Goal: Information Seeking & Learning: Learn about a topic

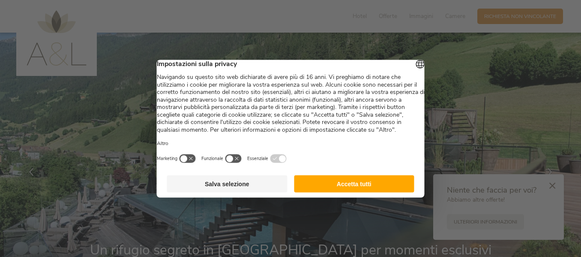
click at [549, 186] on div at bounding box center [290, 128] width 581 height 257
drag, startPoint x: 364, startPoint y: 207, endPoint x: 365, endPoint y: 200, distance: 6.5
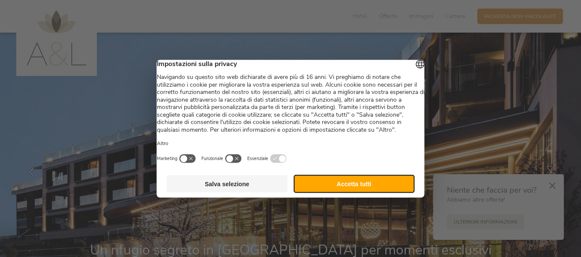
click at [366, 190] on button "Accetta tutti" at bounding box center [354, 183] width 120 height 17
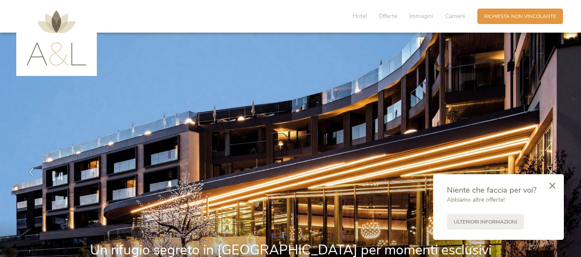
click at [554, 187] on div at bounding box center [552, 186] width 23 height 24
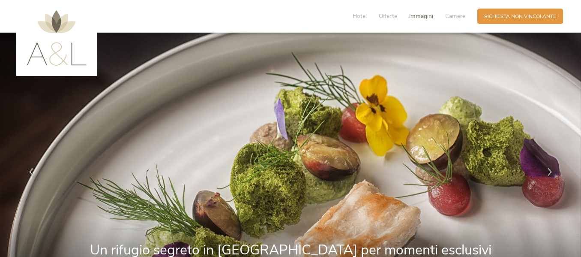
click at [424, 19] on span "Immagini" at bounding box center [421, 16] width 24 height 8
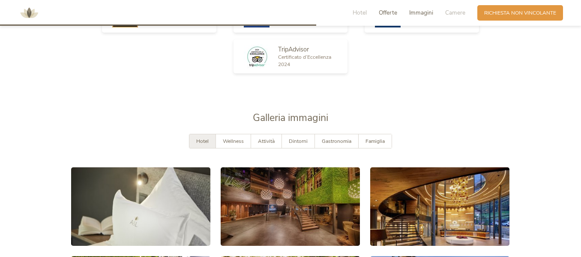
scroll to position [1286, 0]
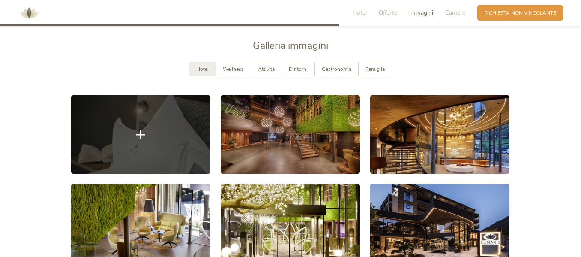
click at [116, 151] on link at bounding box center [140, 134] width 139 height 78
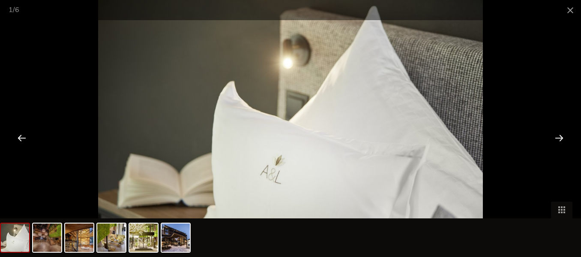
click at [562, 137] on div at bounding box center [559, 137] width 27 height 27
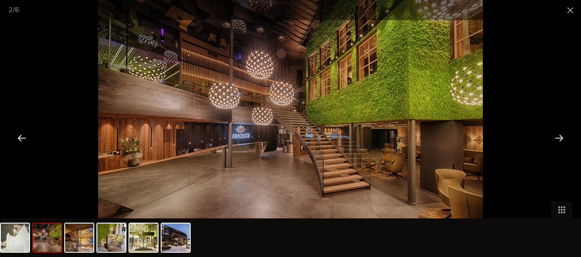
click at [560, 135] on div at bounding box center [559, 137] width 27 height 27
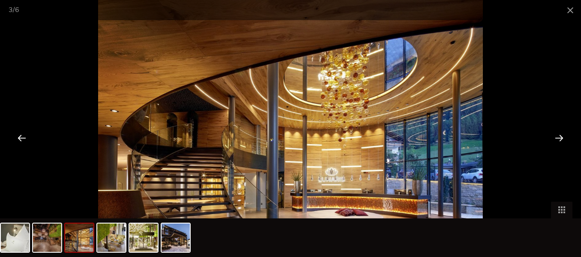
click at [560, 135] on div at bounding box center [559, 137] width 27 height 27
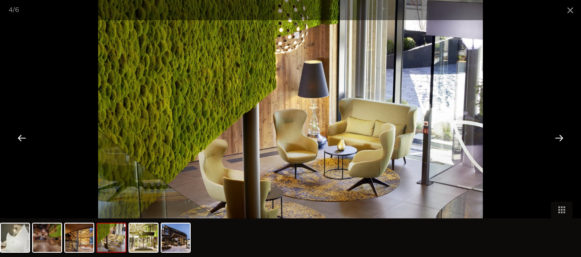
click at [559, 135] on div at bounding box center [559, 137] width 27 height 27
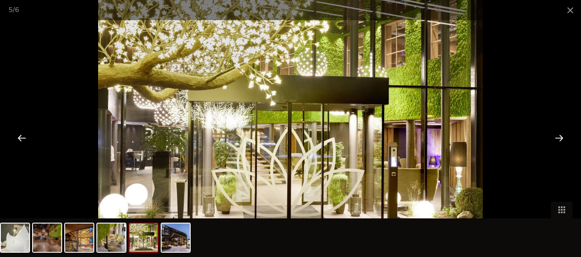
click at [555, 131] on div at bounding box center [559, 137] width 27 height 27
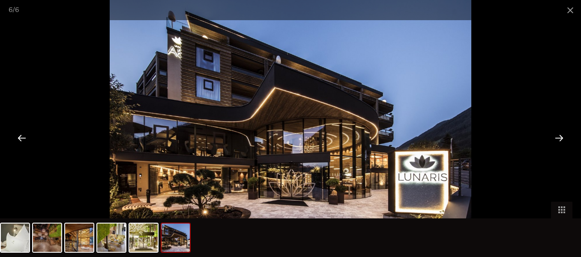
click at [551, 127] on div at bounding box center [559, 137] width 27 height 27
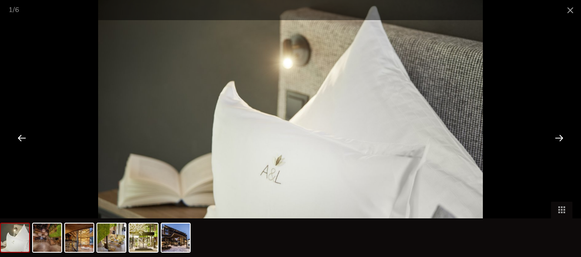
click at [550, 127] on div at bounding box center [559, 137] width 27 height 27
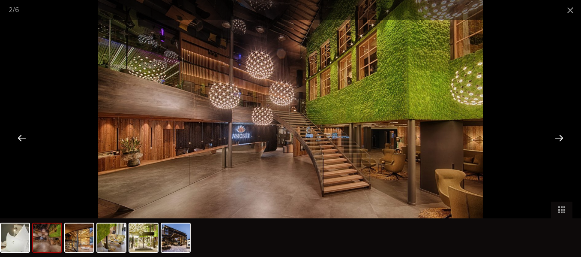
click at [550, 127] on div at bounding box center [559, 137] width 27 height 27
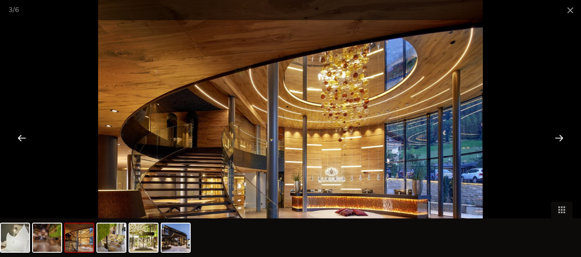
click at [550, 126] on div at bounding box center [559, 137] width 27 height 27
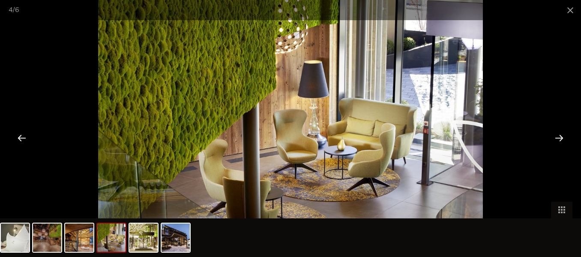
click at [549, 126] on div at bounding box center [559, 137] width 27 height 27
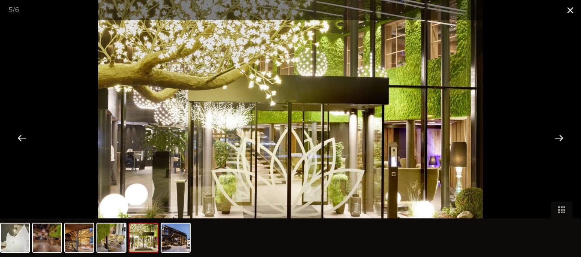
click at [571, 7] on span at bounding box center [570, 10] width 21 height 20
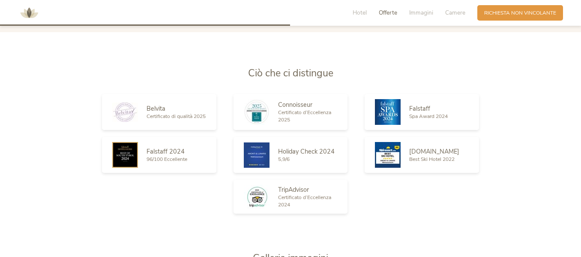
scroll to position [1158, 0]
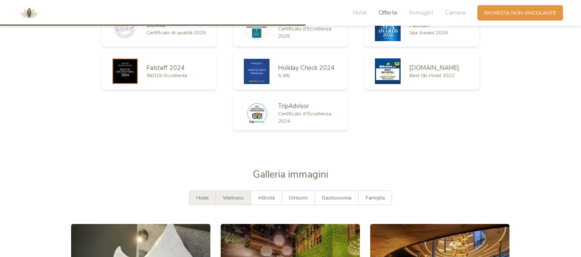
click at [236, 194] on span "Wellness" at bounding box center [233, 197] width 21 height 7
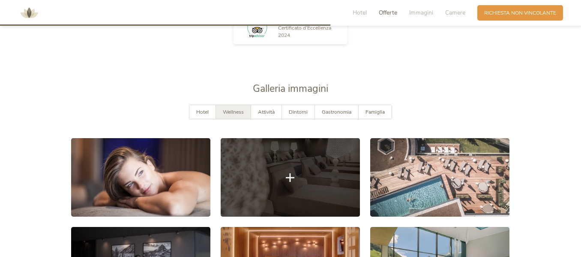
scroll to position [1286, 0]
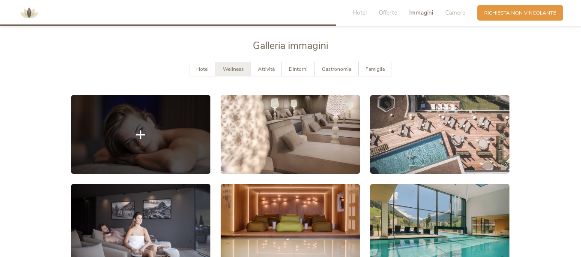
click at [168, 144] on link at bounding box center [140, 134] width 139 height 78
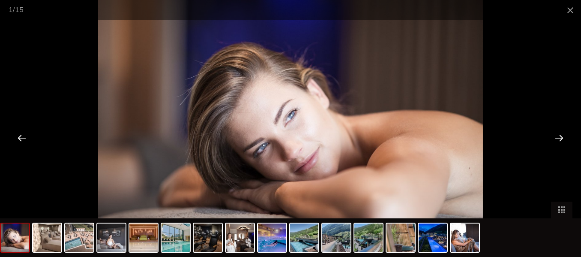
click at [556, 141] on div at bounding box center [559, 137] width 27 height 27
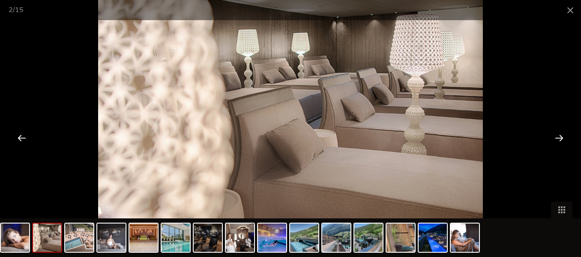
click at [24, 129] on div at bounding box center [22, 137] width 27 height 27
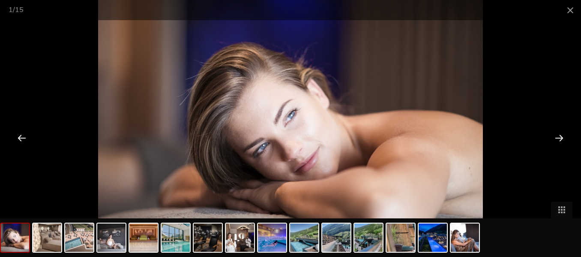
click at [558, 142] on div at bounding box center [559, 137] width 27 height 27
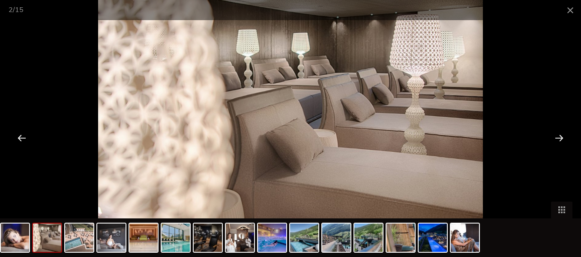
click at [556, 139] on div at bounding box center [559, 137] width 27 height 27
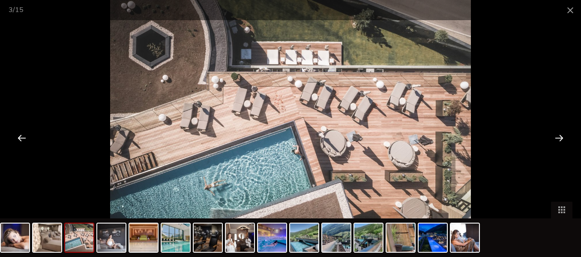
click at [556, 139] on div at bounding box center [559, 137] width 27 height 27
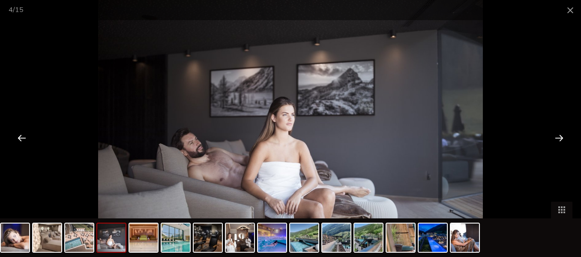
click at [556, 139] on div at bounding box center [559, 137] width 27 height 27
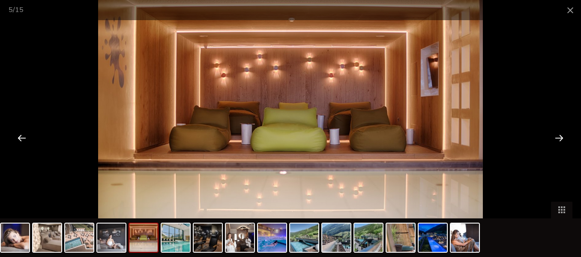
click at [556, 139] on div at bounding box center [559, 137] width 27 height 27
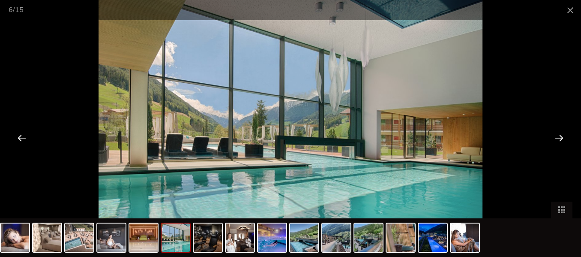
click at [556, 139] on div at bounding box center [559, 137] width 27 height 27
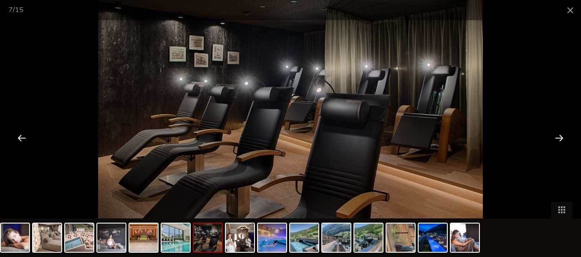
click at [556, 139] on div at bounding box center [559, 137] width 27 height 27
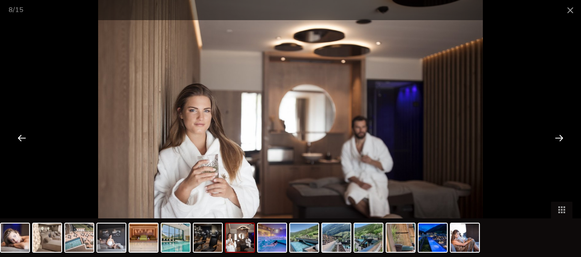
click at [22, 132] on div at bounding box center [22, 137] width 27 height 27
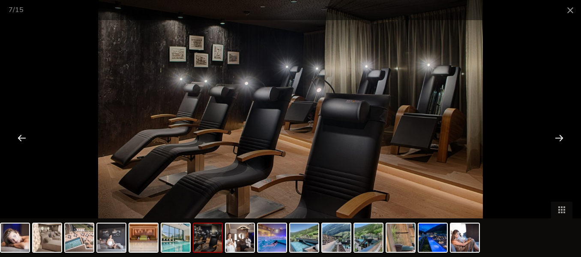
scroll to position [1672, 0]
click at [564, 135] on div at bounding box center [559, 137] width 27 height 27
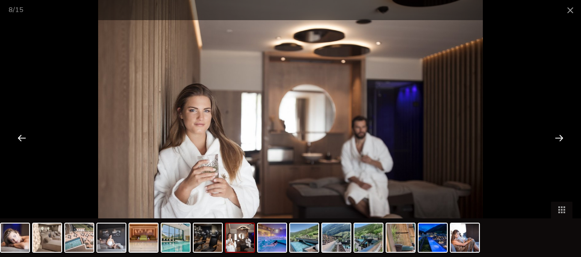
click at [556, 139] on div at bounding box center [559, 137] width 27 height 27
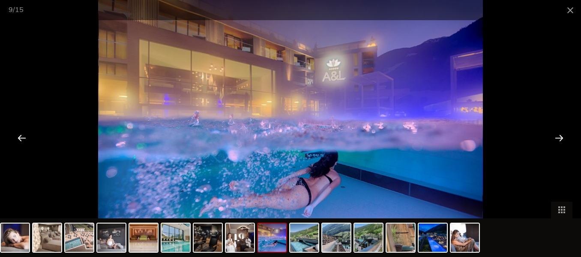
click at [553, 135] on div at bounding box center [559, 137] width 27 height 27
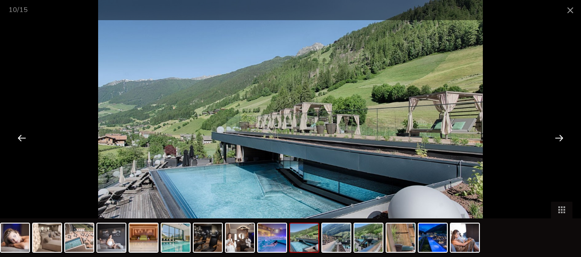
click at [553, 135] on div at bounding box center [559, 137] width 27 height 27
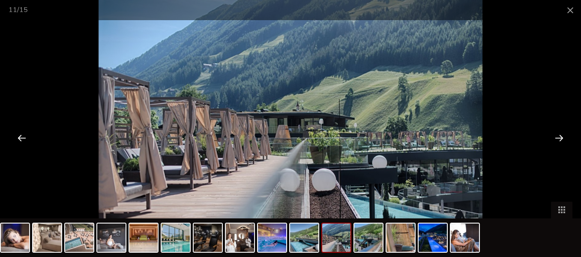
click at [553, 135] on div at bounding box center [559, 137] width 27 height 27
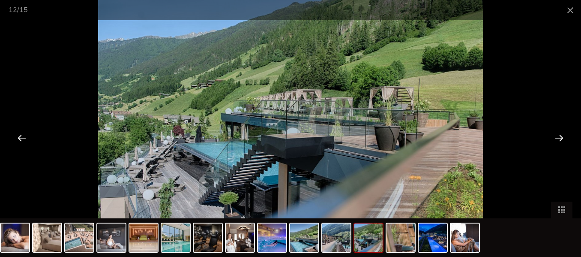
click at [553, 135] on div at bounding box center [559, 137] width 27 height 27
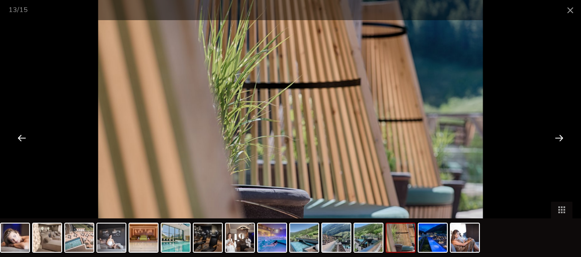
click at [553, 135] on div at bounding box center [559, 137] width 27 height 27
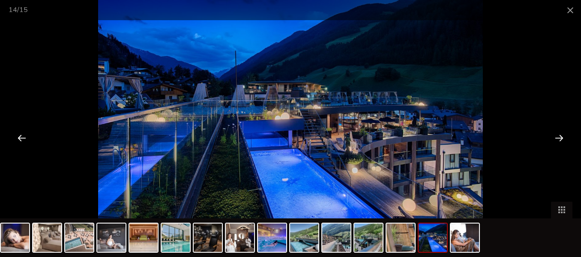
click at [553, 135] on div at bounding box center [559, 137] width 27 height 27
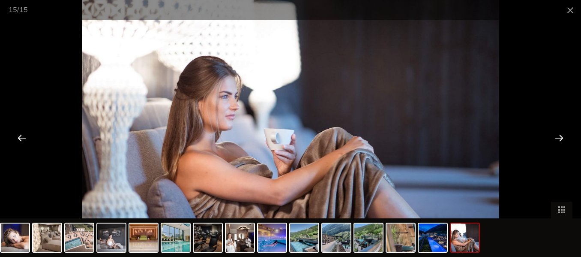
click at [553, 135] on div at bounding box center [559, 137] width 27 height 27
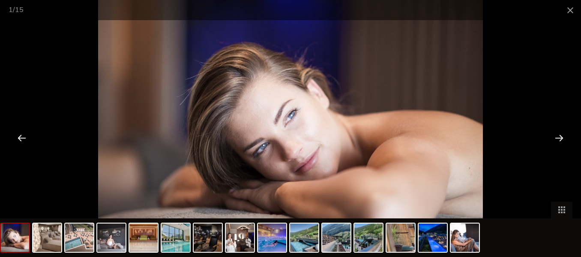
click at [553, 135] on div at bounding box center [559, 137] width 27 height 27
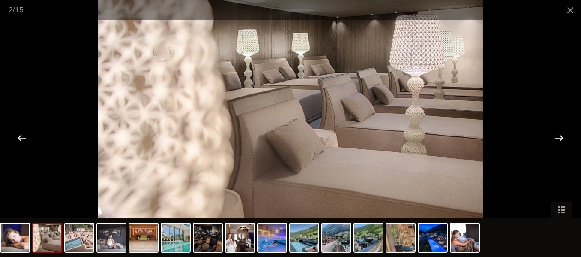
click at [553, 135] on div at bounding box center [559, 137] width 27 height 27
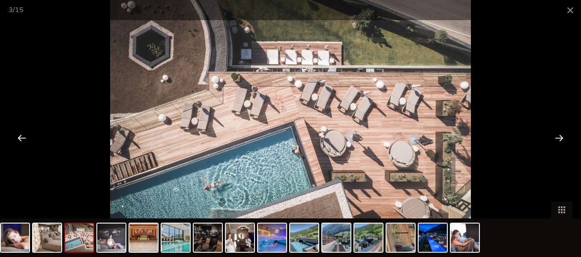
click at [553, 135] on div at bounding box center [559, 137] width 27 height 27
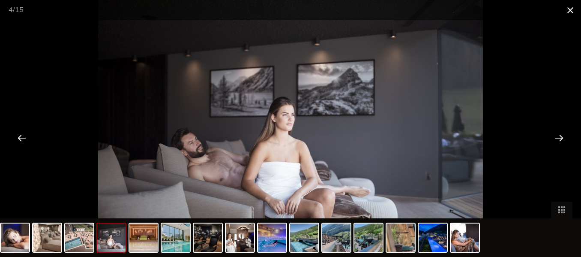
click at [569, 13] on span at bounding box center [570, 10] width 21 height 20
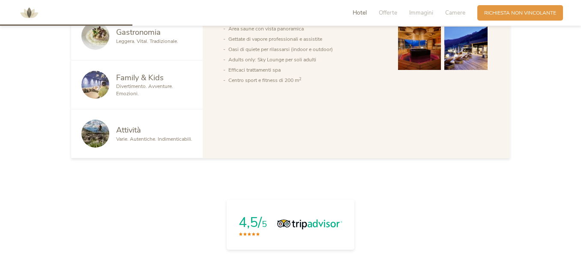
scroll to position [515, 0]
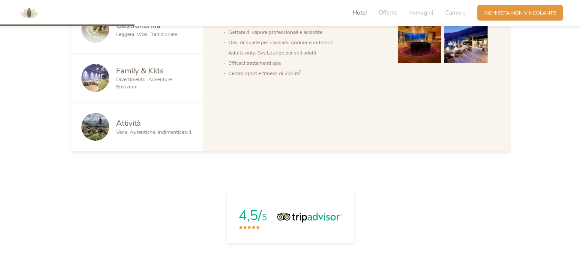
click at [412, 5] on div "Hotel Offerte [PERSON_NAME] Camere Richiesta Richiesta non vincolante" at bounding box center [290, 13] width 581 height 26
click at [418, 21] on div "Hotel Offerte [PERSON_NAME] Camere Richiesta Richiesta non vincolante" at bounding box center [453, 12] width 222 height 19
click at [418, 14] on span "Immagini" at bounding box center [421, 13] width 24 height 8
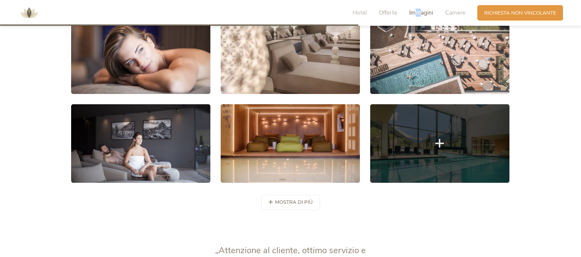
scroll to position [1372, 0]
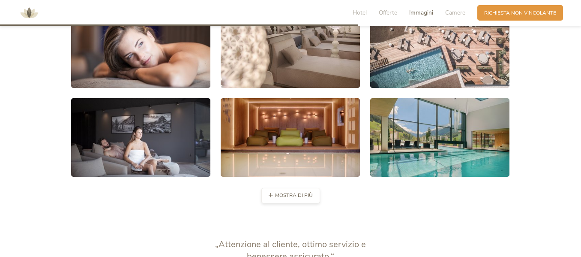
click at [290, 195] on div "mostra di più mostra di meno" at bounding box center [290, 195] width 59 height 15
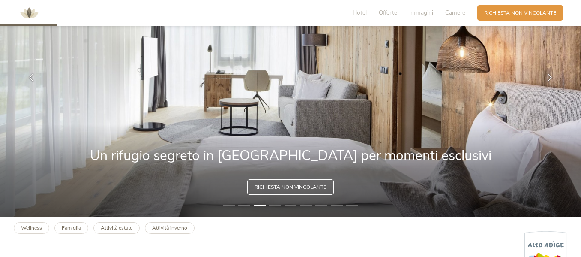
scroll to position [86, 0]
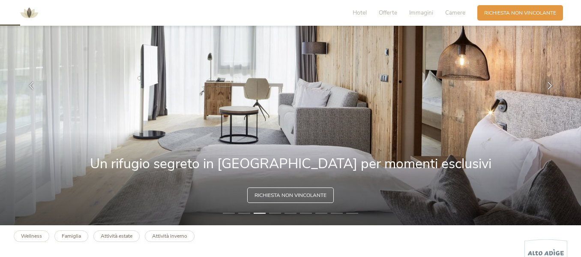
click at [409, 19] on div "Hotel Offerte Immagini Camere" at bounding box center [410, 12] width 133 height 15
click at [416, 13] on span "Immagini" at bounding box center [421, 13] width 24 height 8
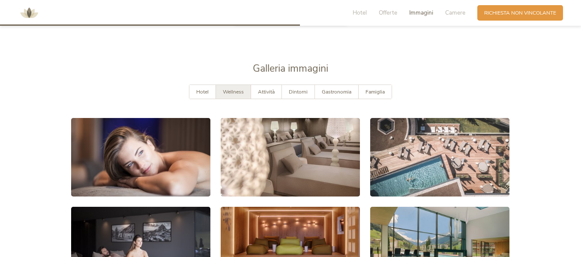
scroll to position [1286, 0]
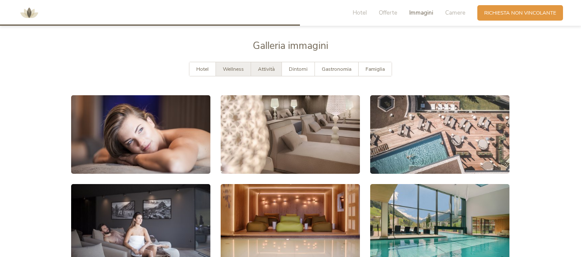
click at [268, 66] on span "Attività" at bounding box center [266, 69] width 17 height 7
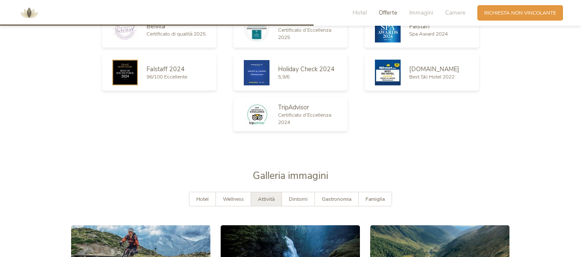
scroll to position [1201, 0]
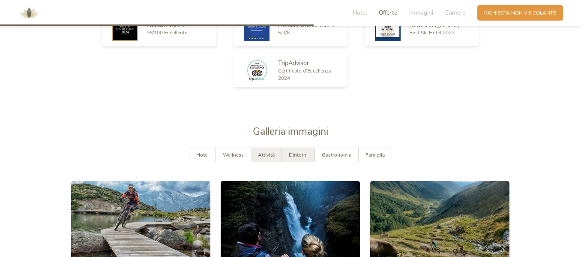
click at [295, 151] on span "Dintorni" at bounding box center [298, 154] width 19 height 7
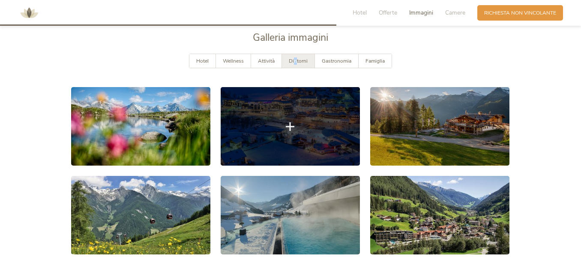
scroll to position [1286, 0]
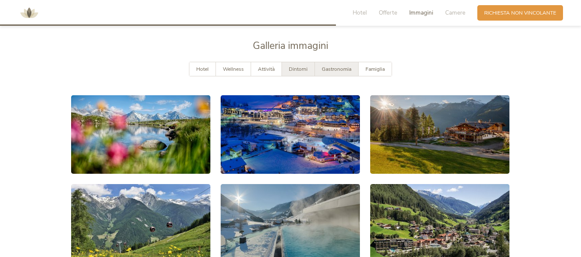
click at [325, 66] on span "Gastronomia" at bounding box center [337, 69] width 30 height 7
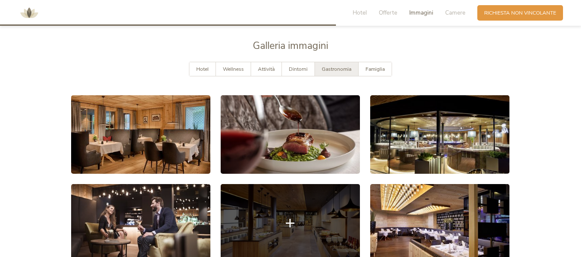
click at [319, 218] on link at bounding box center [290, 223] width 139 height 78
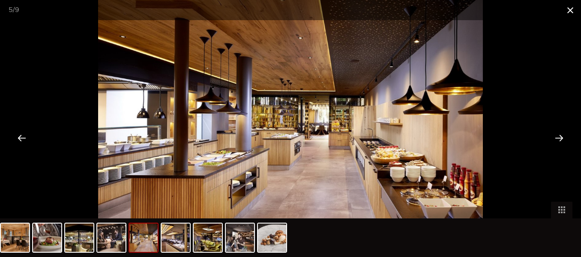
click at [566, 4] on span at bounding box center [570, 10] width 21 height 20
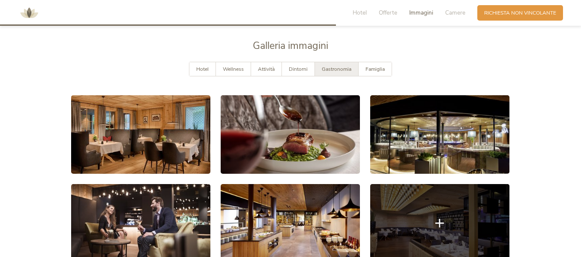
click at [410, 221] on link at bounding box center [439, 223] width 139 height 78
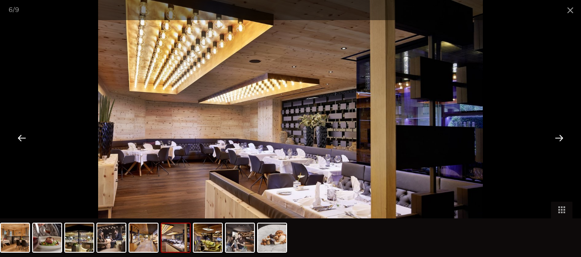
click at [558, 137] on div at bounding box center [559, 137] width 27 height 27
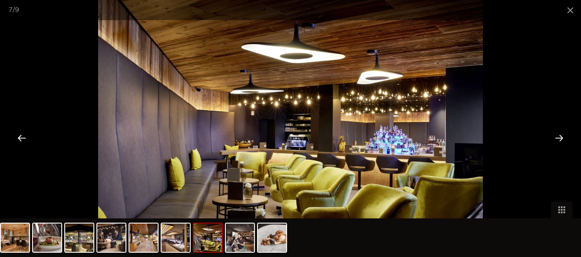
click at [558, 137] on div at bounding box center [559, 137] width 27 height 27
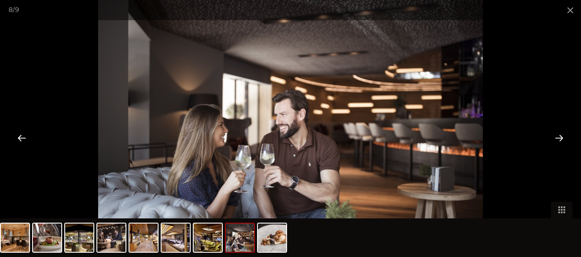
click at [558, 137] on div at bounding box center [559, 137] width 27 height 27
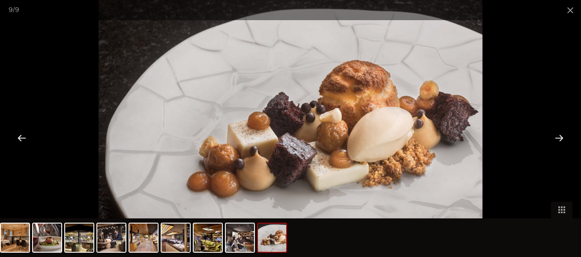
click at [558, 137] on div at bounding box center [559, 137] width 27 height 27
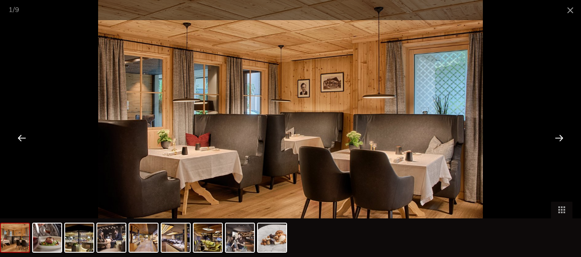
click at [558, 137] on div at bounding box center [559, 137] width 27 height 27
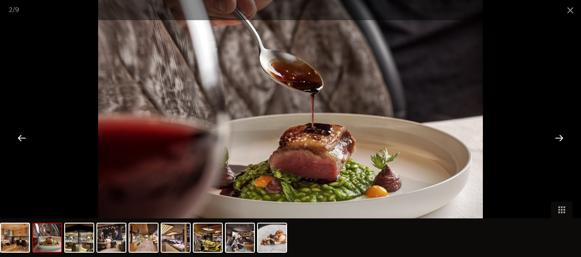
click at [558, 137] on div at bounding box center [559, 137] width 27 height 27
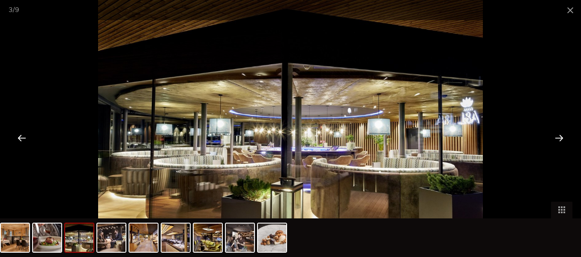
click at [558, 137] on div at bounding box center [559, 137] width 27 height 27
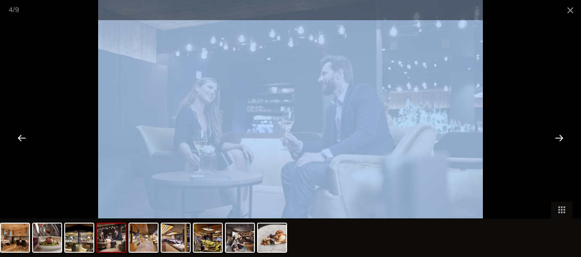
click at [568, 27] on div "4 / 9" at bounding box center [290, 128] width 581 height 257
click at [567, 16] on span at bounding box center [570, 10] width 21 height 20
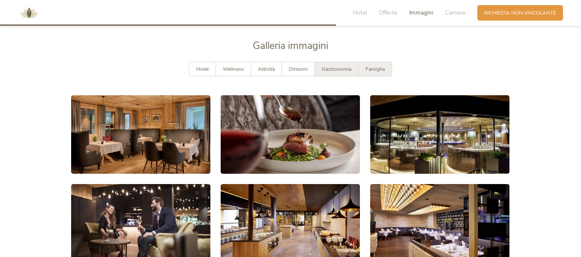
click at [376, 66] on span "Famiglia" at bounding box center [375, 69] width 19 height 7
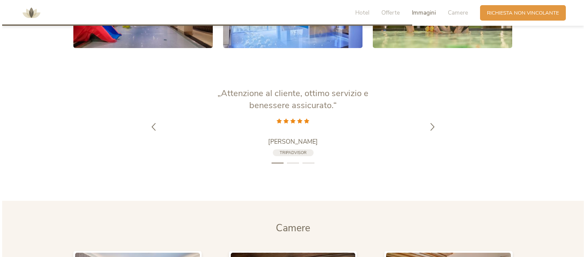
scroll to position [1672, 0]
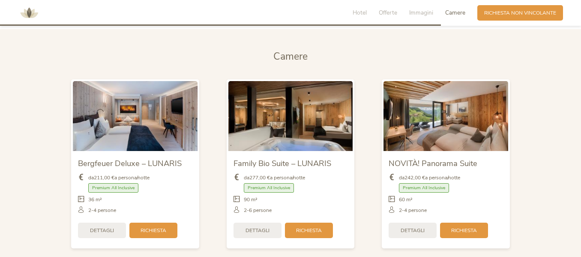
click at [132, 112] on img at bounding box center [135, 116] width 125 height 70
click at [131, 122] on img at bounding box center [135, 116] width 125 height 70
click at [114, 183] on span "Premium All Inclusive" at bounding box center [113, 188] width 50 height 10
click at [121, 224] on div "Dettagli" at bounding box center [102, 229] width 48 height 15
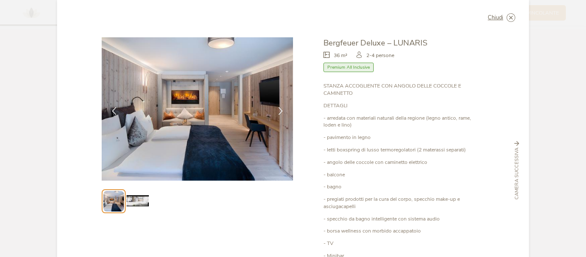
scroll to position [0, 0]
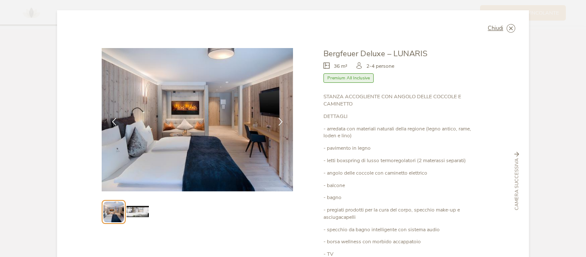
click at [349, 80] on span "Premium All Inclusive" at bounding box center [348, 78] width 50 height 10
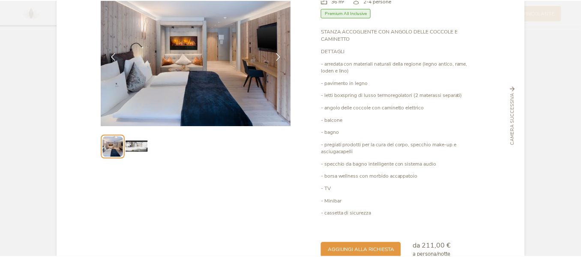
scroll to position [19, 0]
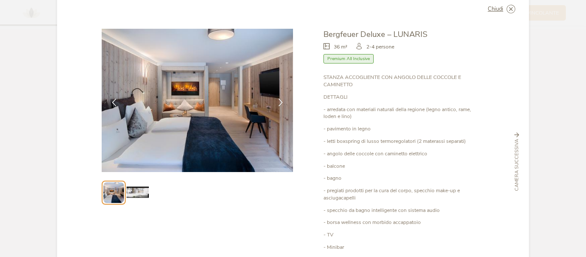
click at [145, 192] on img at bounding box center [137, 192] width 22 height 22
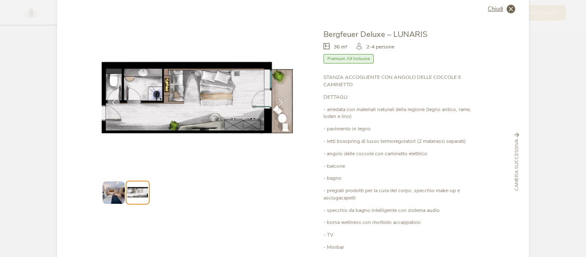
click at [510, 8] on icon at bounding box center [510, 9] width 9 height 9
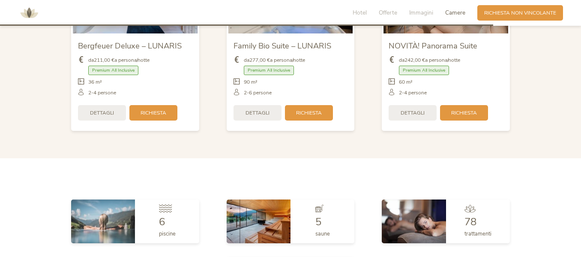
scroll to position [1886, 0]
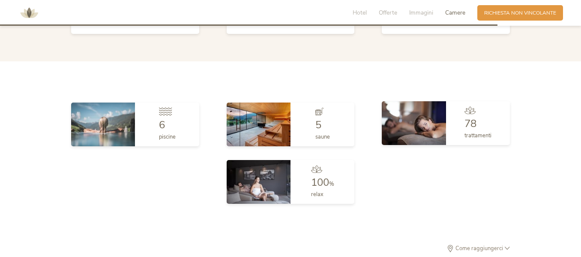
click at [399, 118] on img at bounding box center [414, 123] width 64 height 44
click at [485, 132] on span "trattamenti" at bounding box center [478, 136] width 27 height 8
click at [471, 117] on span "78" at bounding box center [471, 124] width 12 height 14
drag, startPoint x: 464, startPoint y: 111, endPoint x: 445, endPoint y: 106, distance: 19.8
click at [462, 110] on div "78 trattamenti" at bounding box center [478, 123] width 64 height 44
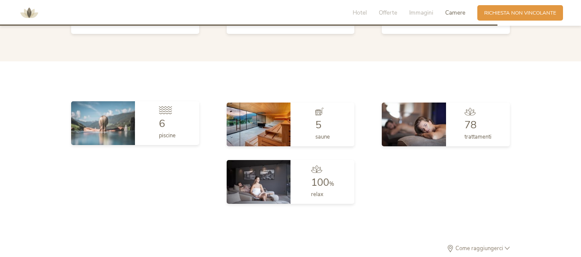
click at [160, 137] on div "6 piscine" at bounding box center [167, 123] width 64 height 44
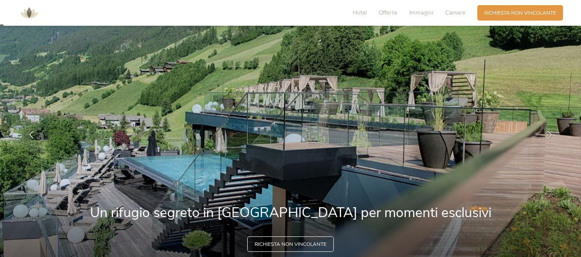
scroll to position [0, 0]
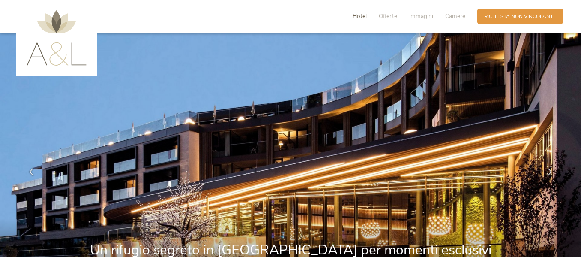
click at [356, 18] on span "Hotel" at bounding box center [360, 16] width 14 height 8
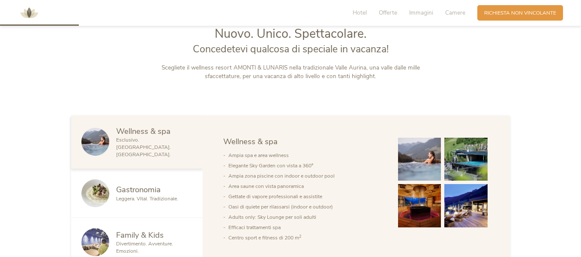
scroll to position [299, 0]
